Goal: Transaction & Acquisition: Download file/media

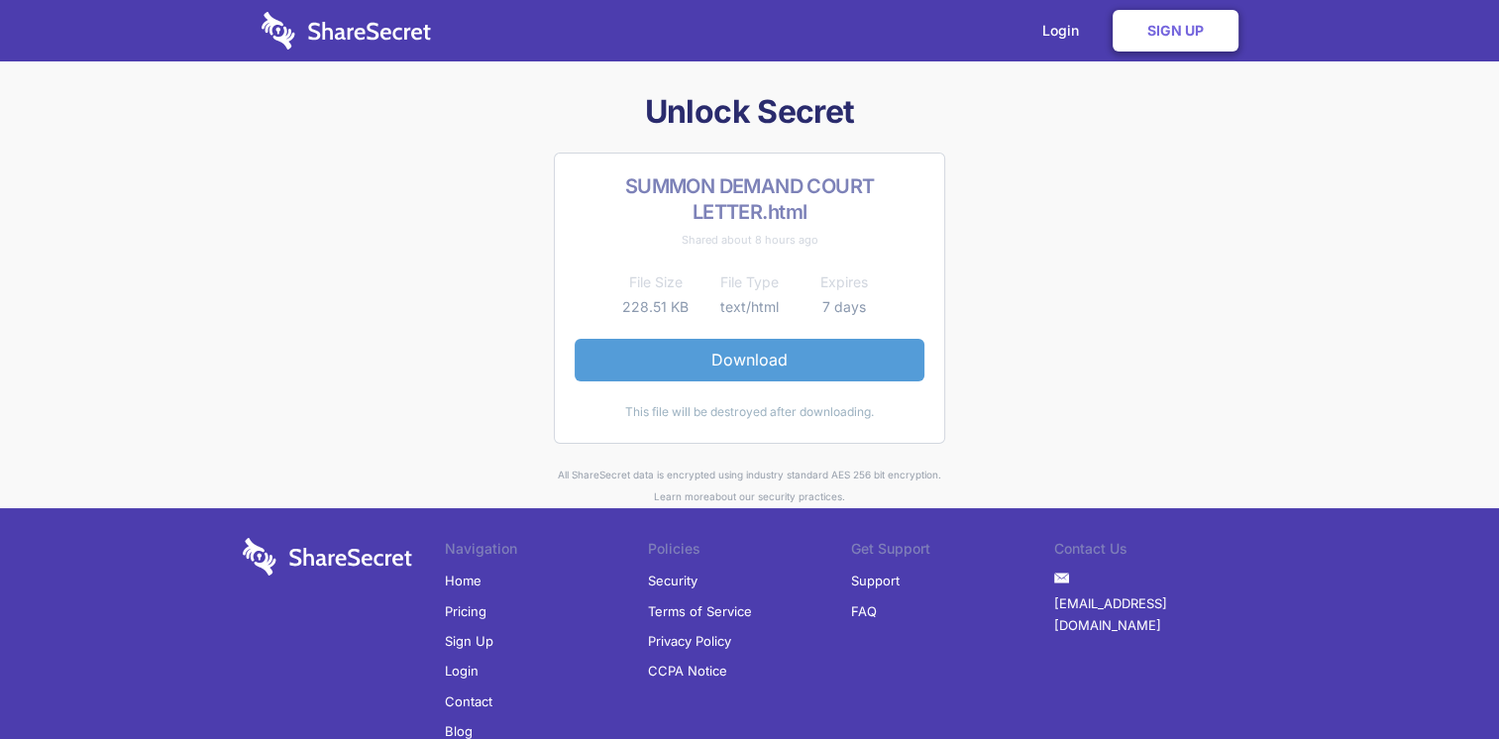
click at [716, 365] on link "Download" at bounding box center [750, 360] width 350 height 42
click at [774, 355] on link "Download" at bounding box center [750, 360] width 350 height 42
